Goal: Task Accomplishment & Management: Use online tool/utility

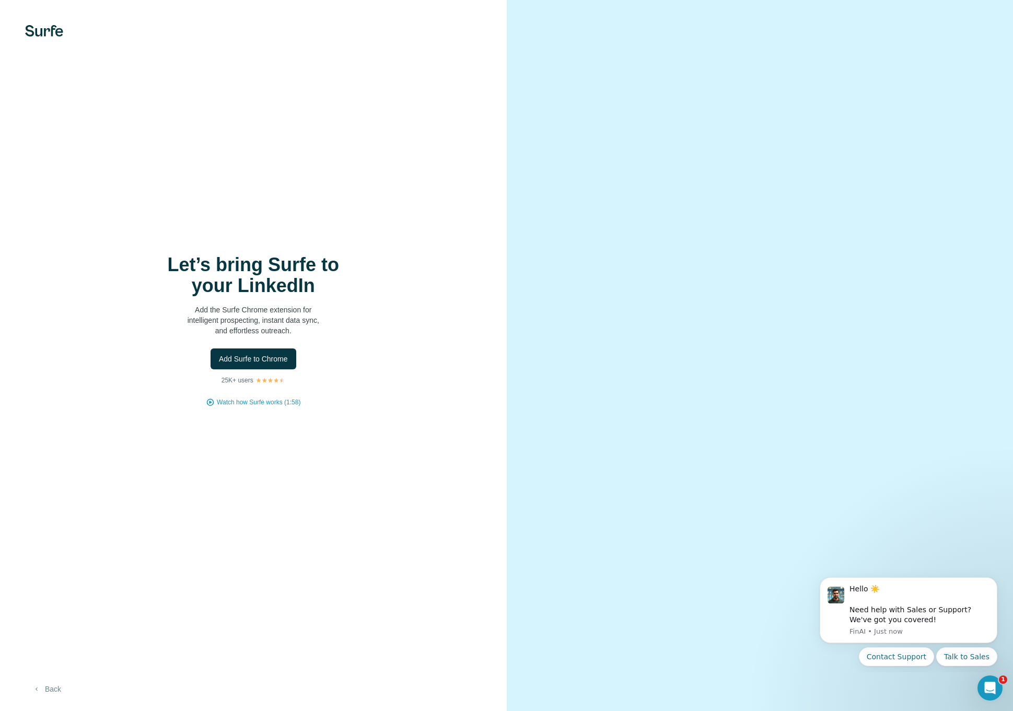
click at [53, 691] on button "Back" at bounding box center [46, 689] width 43 height 19
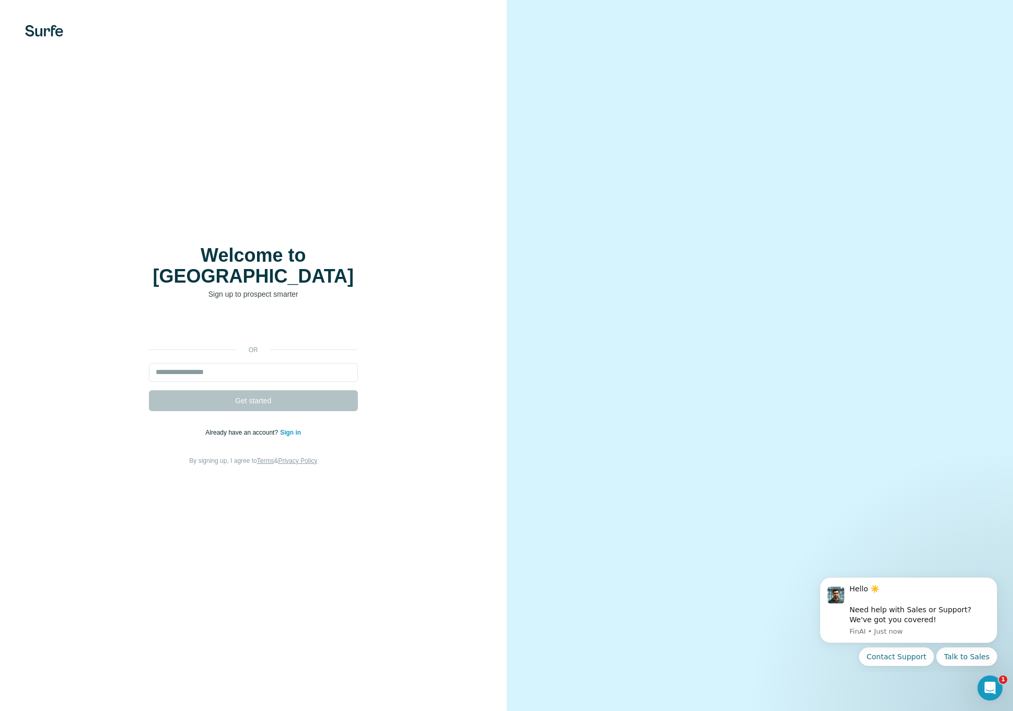
click at [288, 429] on link "Sign in" at bounding box center [290, 432] width 21 height 7
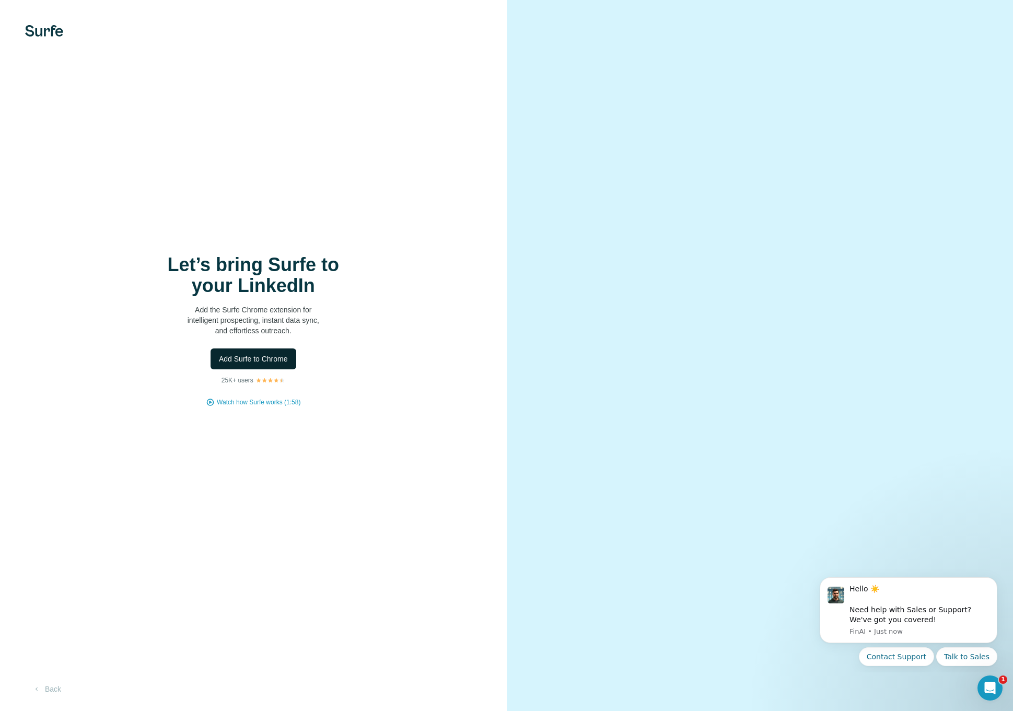
click at [254, 354] on span "Add Surfe to Chrome" at bounding box center [253, 359] width 69 height 10
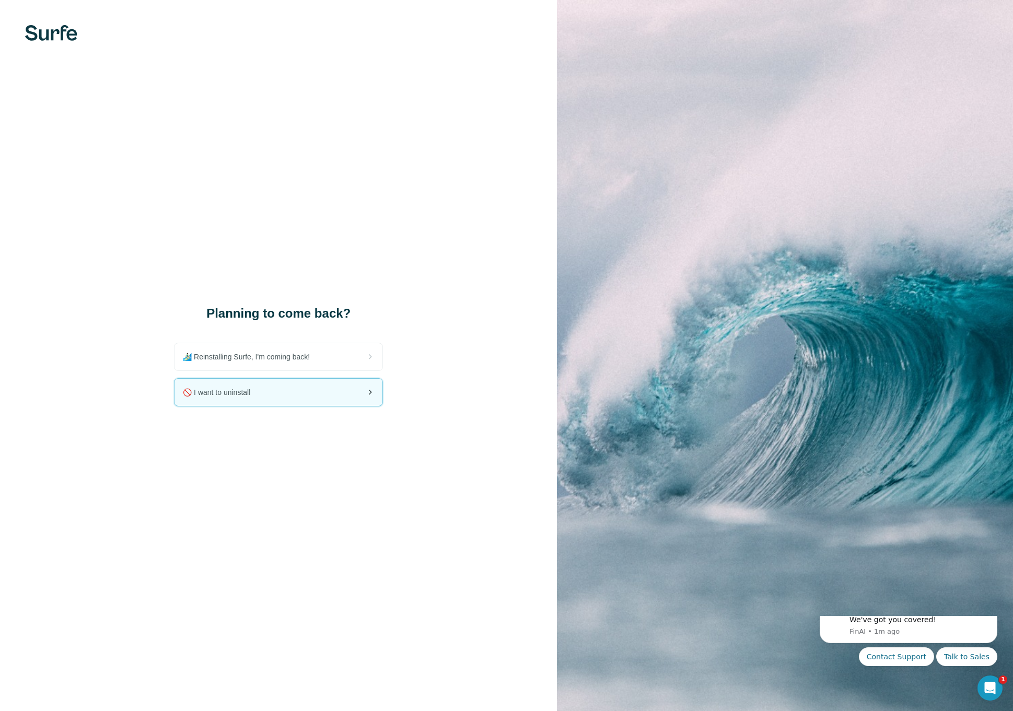
click at [275, 387] on div "🚫 I want to uninstall" at bounding box center [278, 392] width 208 height 27
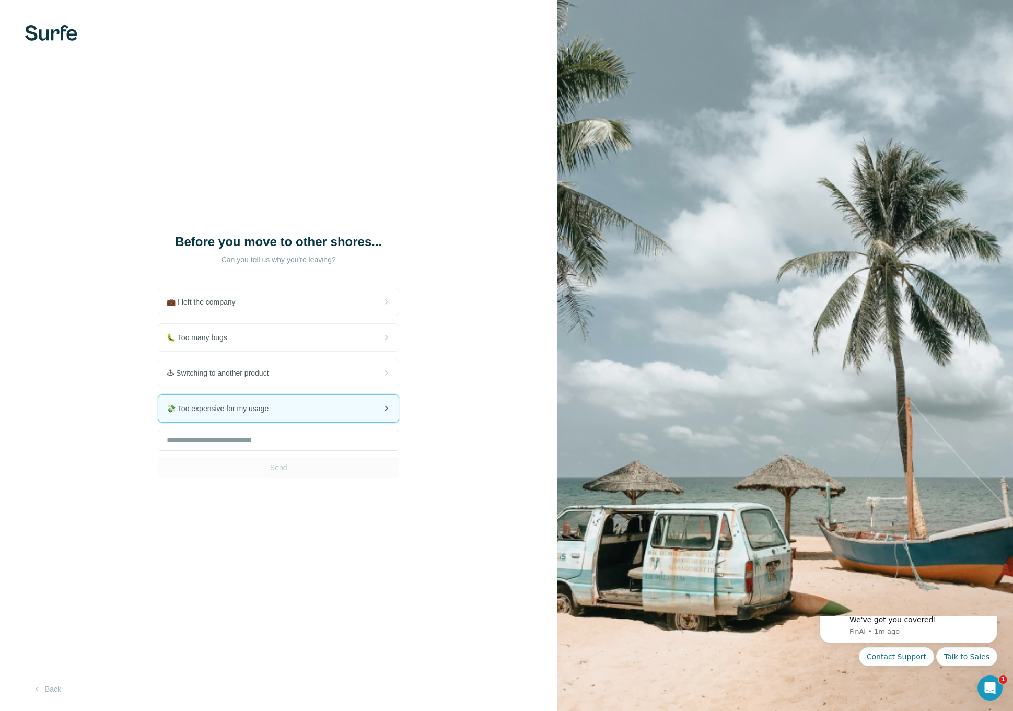
click at [293, 408] on div "💸 Too expensive for my usage" at bounding box center [278, 408] width 240 height 27
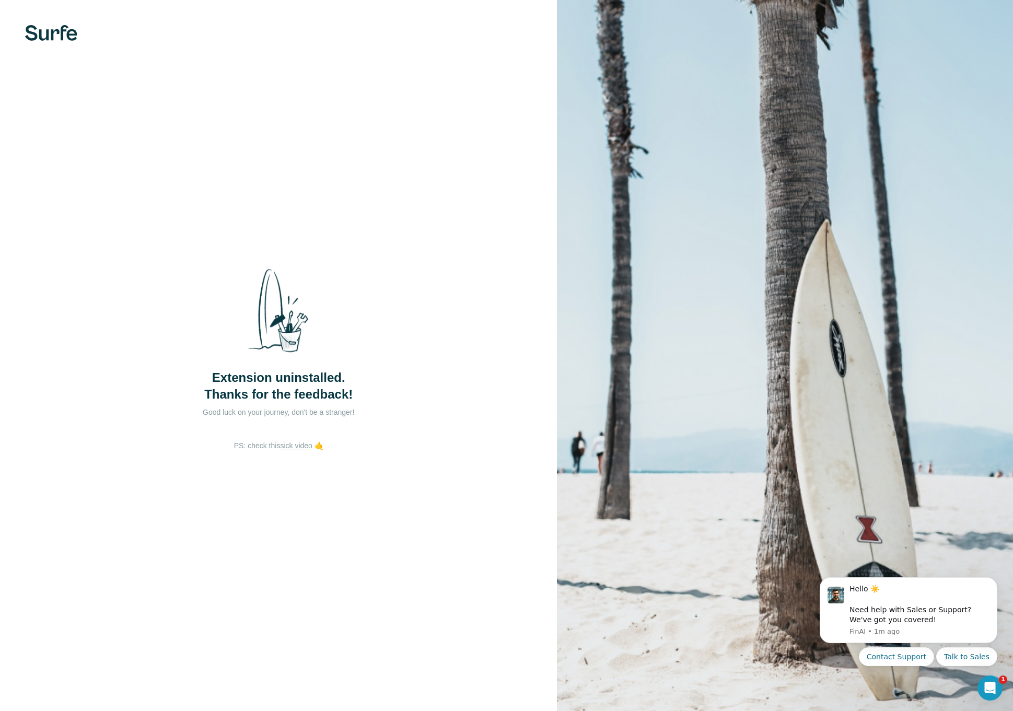
click at [59, 32] on img at bounding box center [51, 33] width 52 height 16
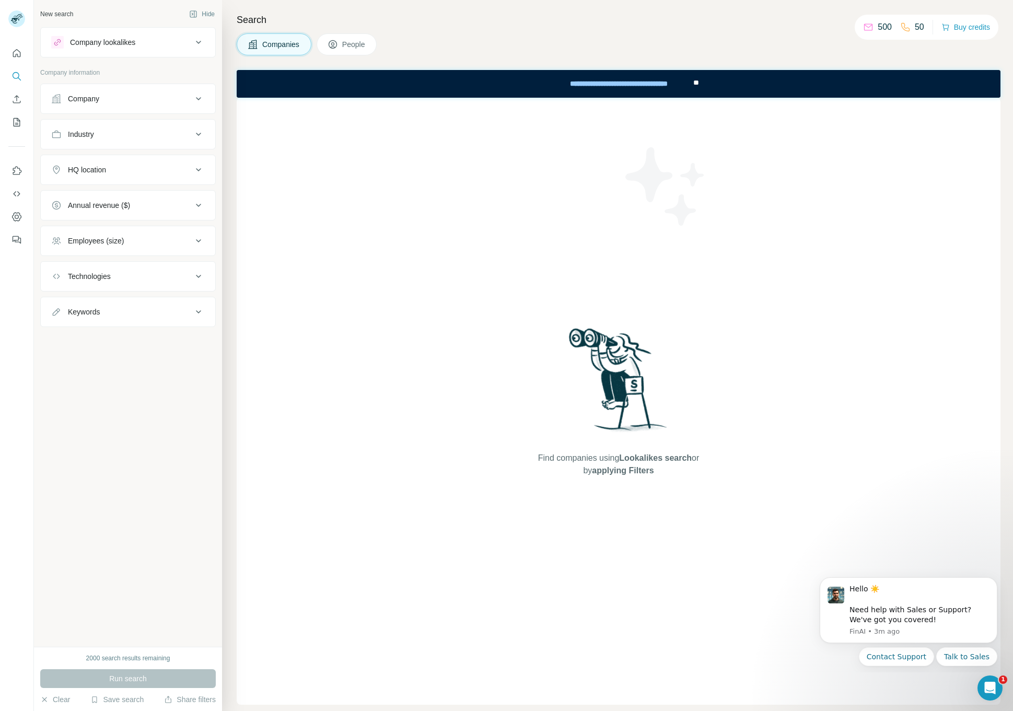
click at [179, 26] on div "New search Hide Company lookalikes Company information Company Industry HQ loca…" at bounding box center [128, 323] width 188 height 647
click at [184, 34] on button "Company lookalikes" at bounding box center [128, 42] width 174 height 25
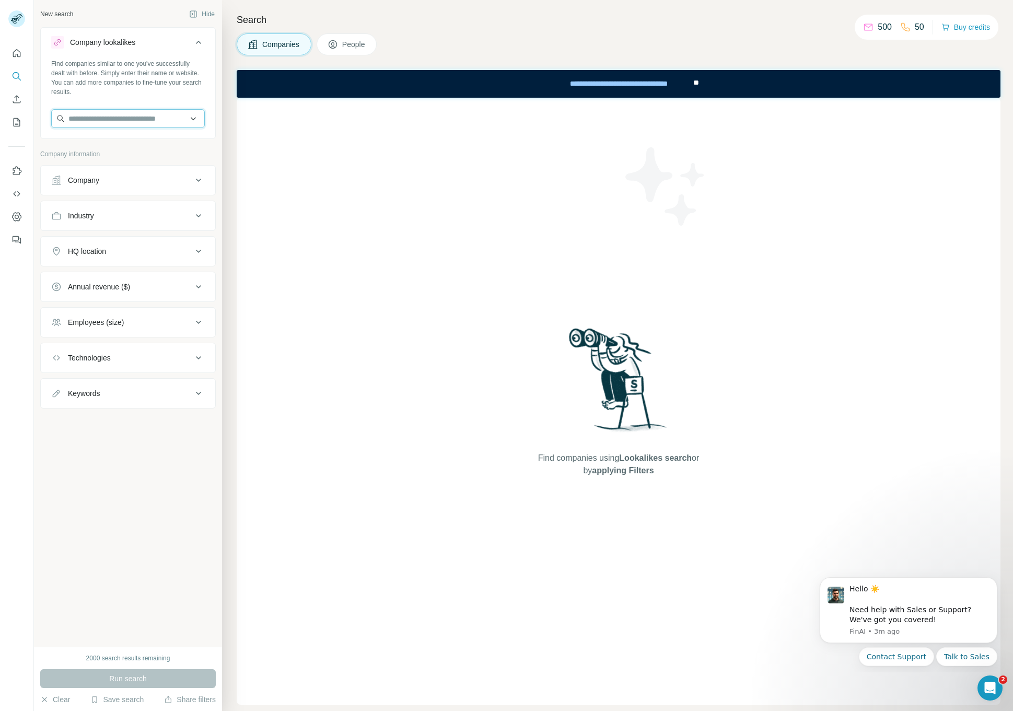
click at [188, 116] on input "text" at bounding box center [128, 118] width 154 height 19
click at [314, 188] on div "Find companies using Lookalikes search or by applying Filters" at bounding box center [619, 401] width 764 height 607
click at [344, 39] on span "People" at bounding box center [354, 44] width 24 height 10
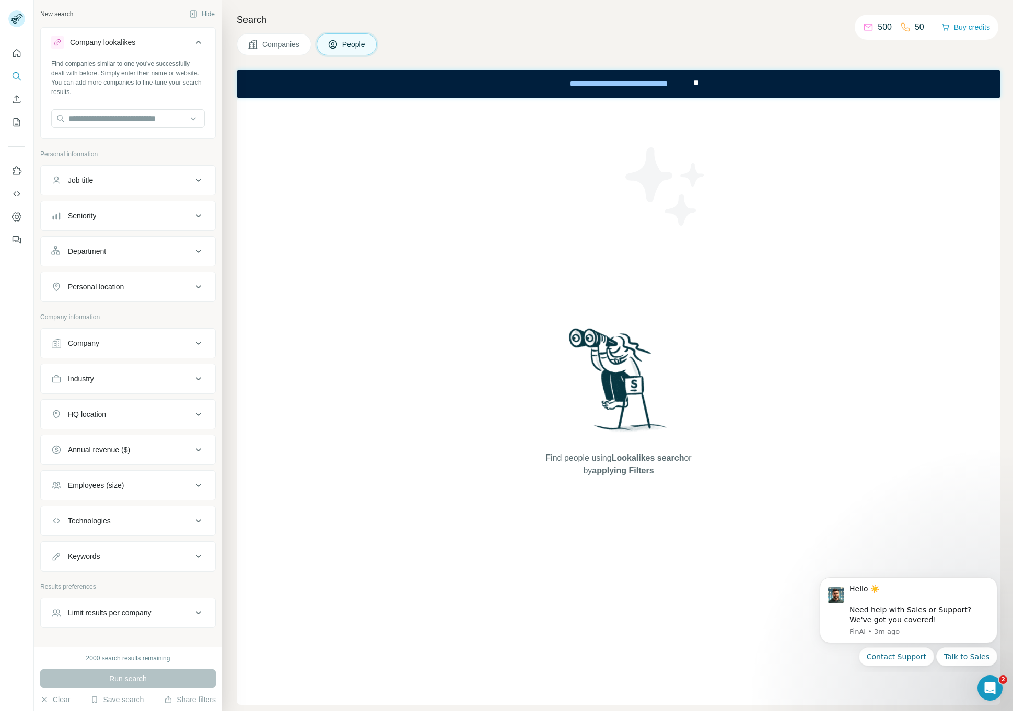
click at [190, 181] on div "Job title" at bounding box center [121, 180] width 141 height 10
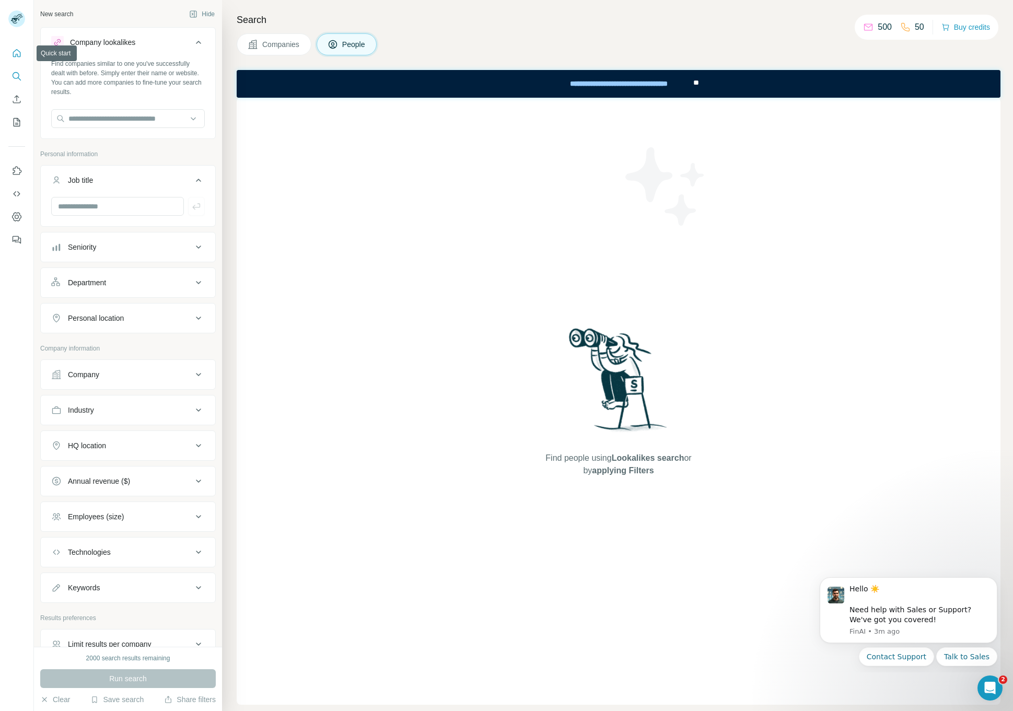
click at [17, 55] on icon "Quick start" at bounding box center [16, 53] width 10 height 10
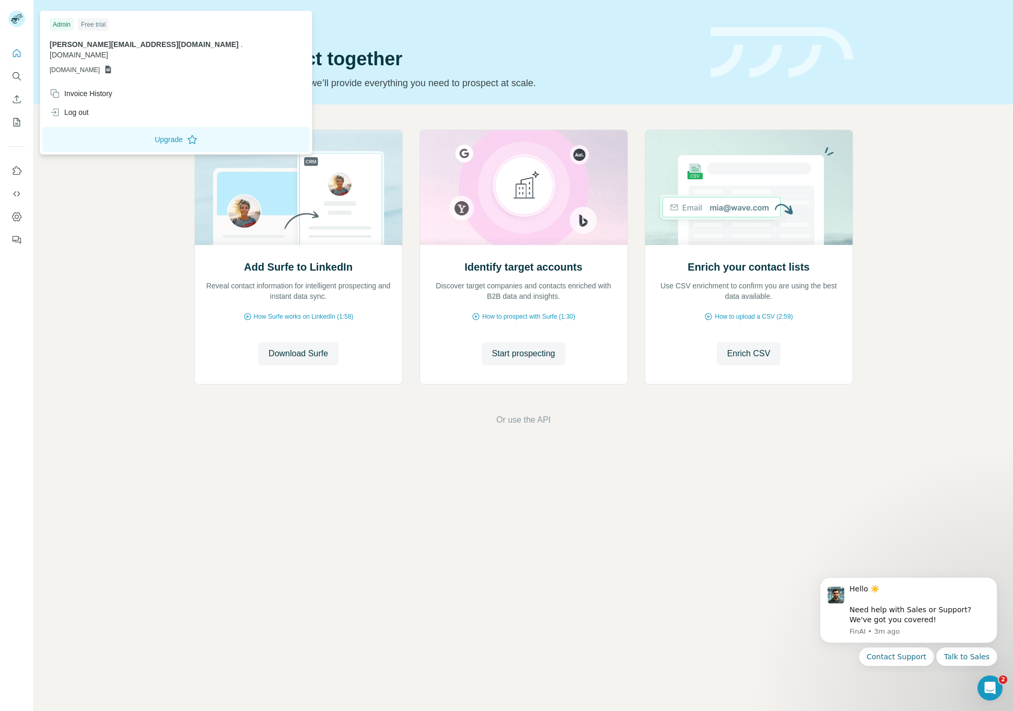
click at [17, 18] on rect at bounding box center [16, 18] width 17 height 17
click at [72, 65] on span "[DOMAIN_NAME]" at bounding box center [75, 69] width 50 height 9
click at [115, 307] on div "Add Surfe to LinkedIn Reveal contact information for intelligent prospecting an…" at bounding box center [523, 277] width 979 height 347
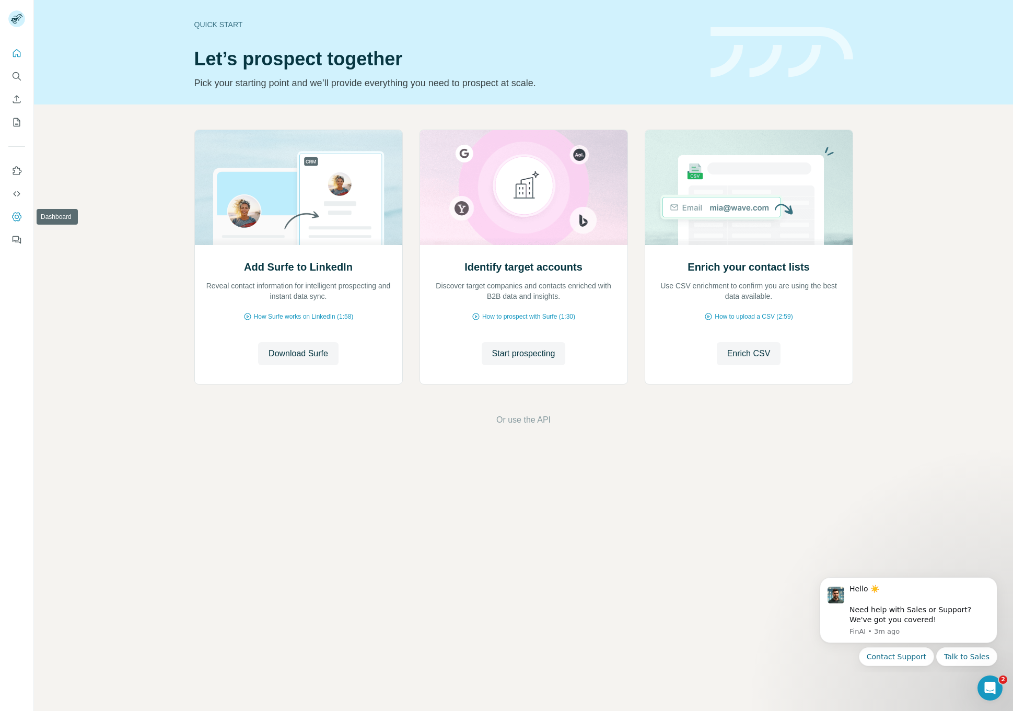
click at [15, 213] on icon "Dashboard" at bounding box center [16, 217] width 10 height 10
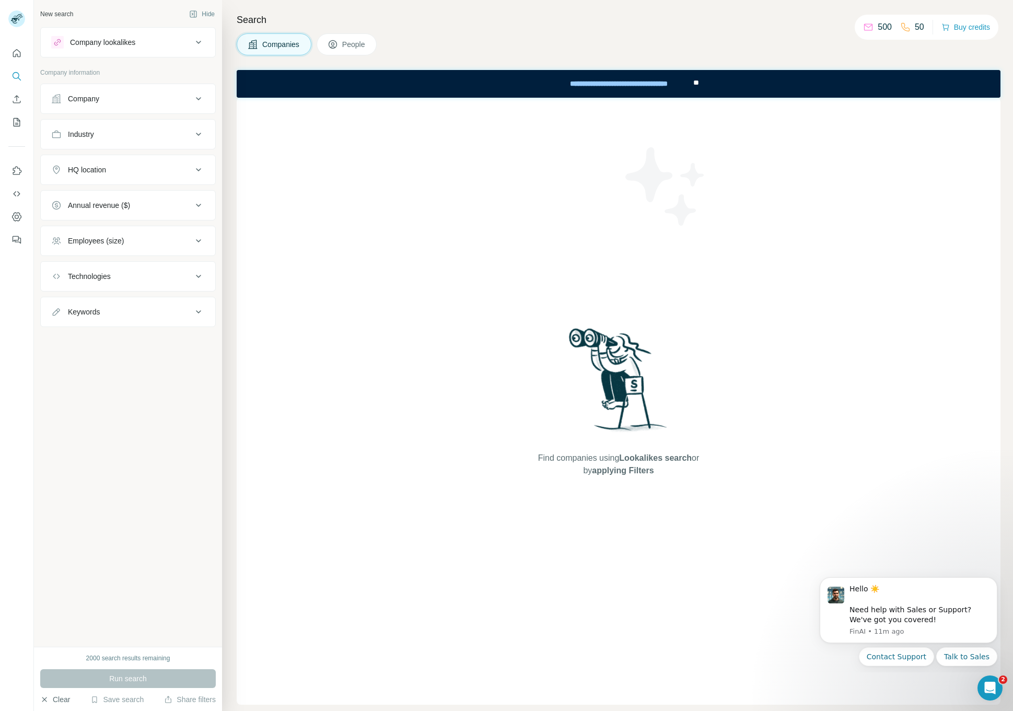
click at [48, 697] on icon "button" at bounding box center [44, 699] width 8 height 8
click at [17, 217] on icon "Dashboard" at bounding box center [16, 217] width 10 height 10
